Goal: Transaction & Acquisition: Purchase product/service

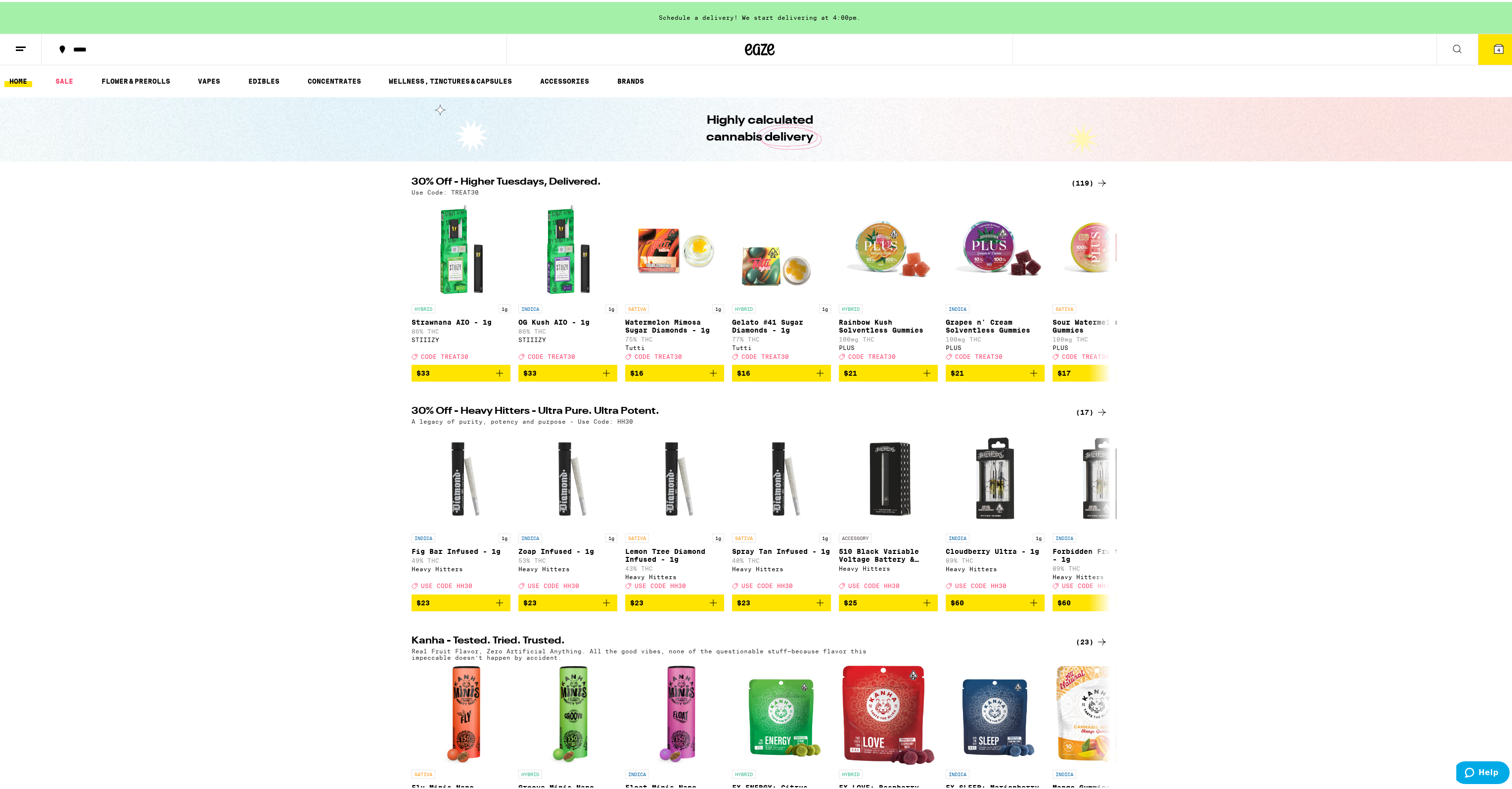
click at [1088, 180] on div "(119)" at bounding box center [1089, 181] width 37 height 12
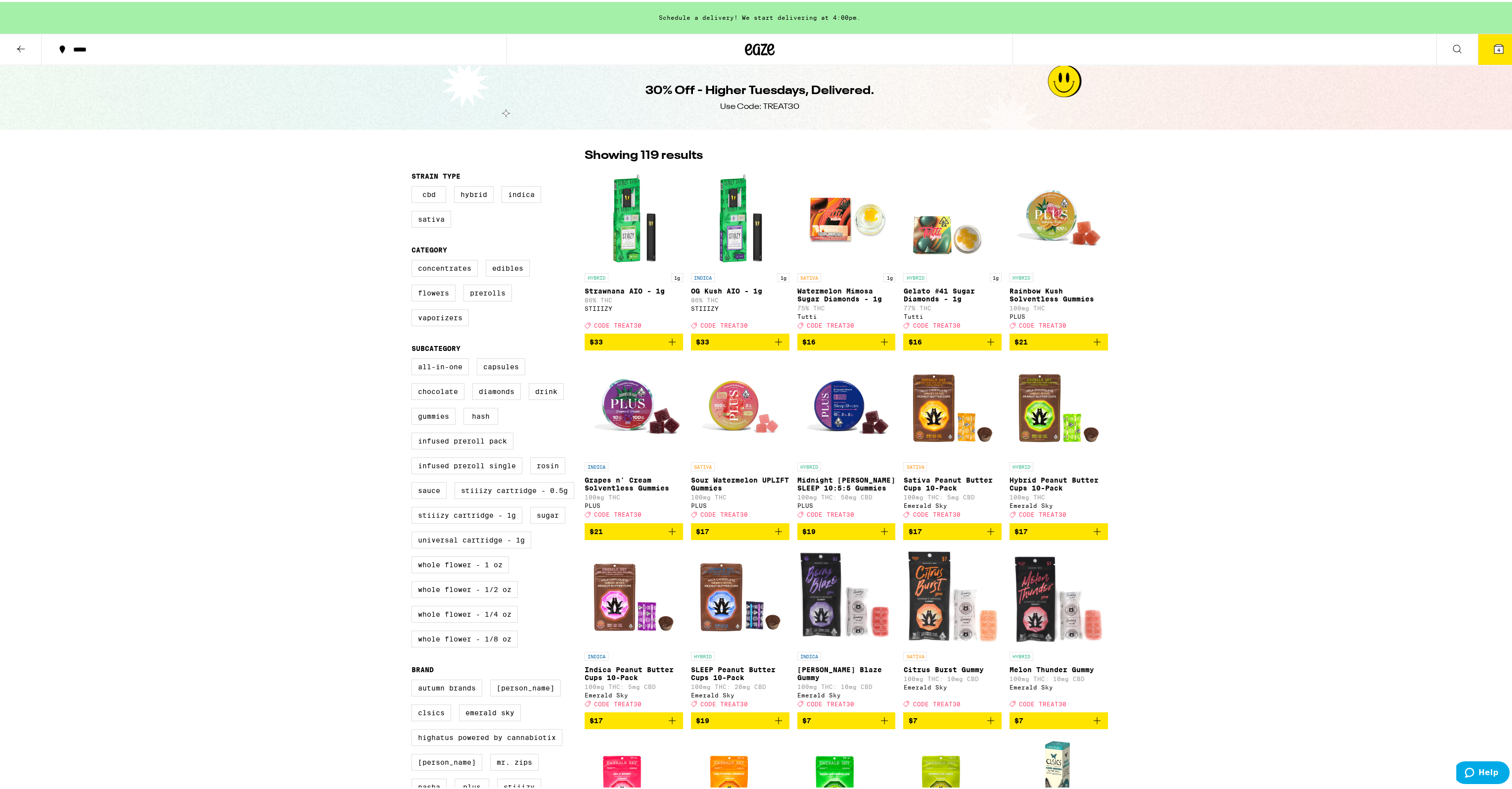
drag, startPoint x: 1219, startPoint y: 629, endPoint x: 836, endPoint y: 228, distance: 554.5
click at [774, 44] on div at bounding box center [760, 47] width 507 height 32
